Goal: Task Accomplishment & Management: Manage account settings

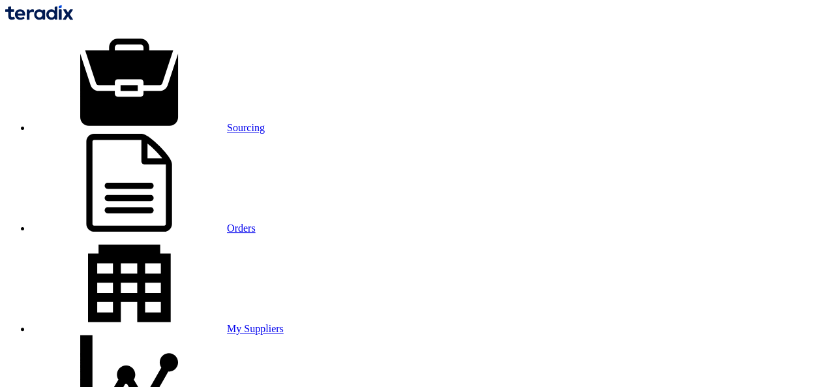
click at [254, 222] on link "Orders" at bounding box center [143, 227] width 224 height 11
click at [190, 122] on link "Sourcing" at bounding box center [147, 127] width 233 height 11
click at [249, 222] on link "Orders" at bounding box center [143, 227] width 224 height 11
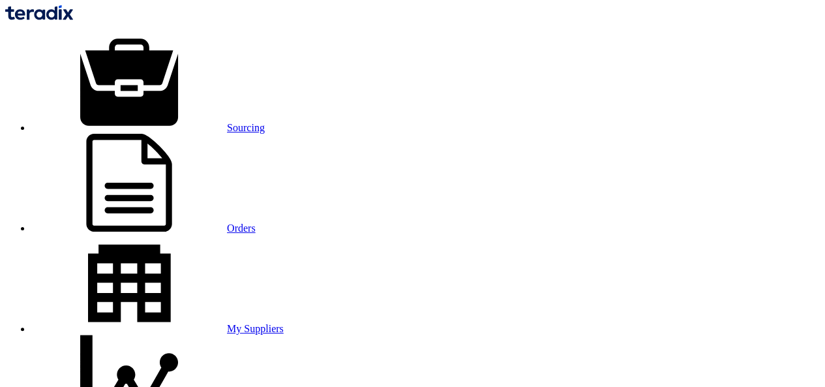
click at [205, 122] on link "Sourcing" at bounding box center [147, 127] width 233 height 11
click at [256, 222] on link "Orders" at bounding box center [143, 227] width 224 height 11
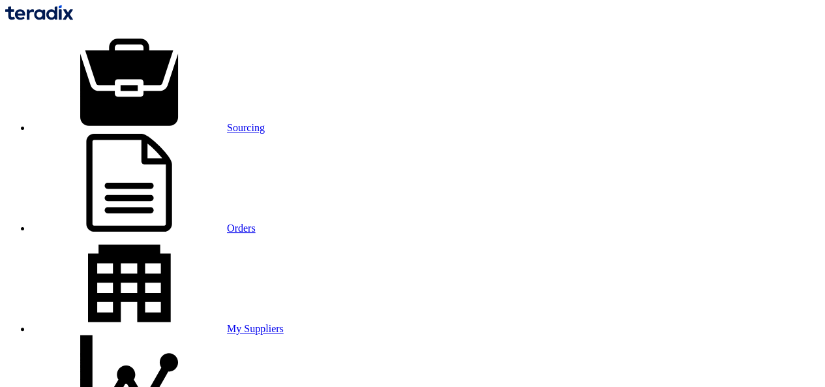
click at [196, 122] on link "Sourcing" at bounding box center [147, 127] width 233 height 11
